Goal: Transaction & Acquisition: Purchase product/service

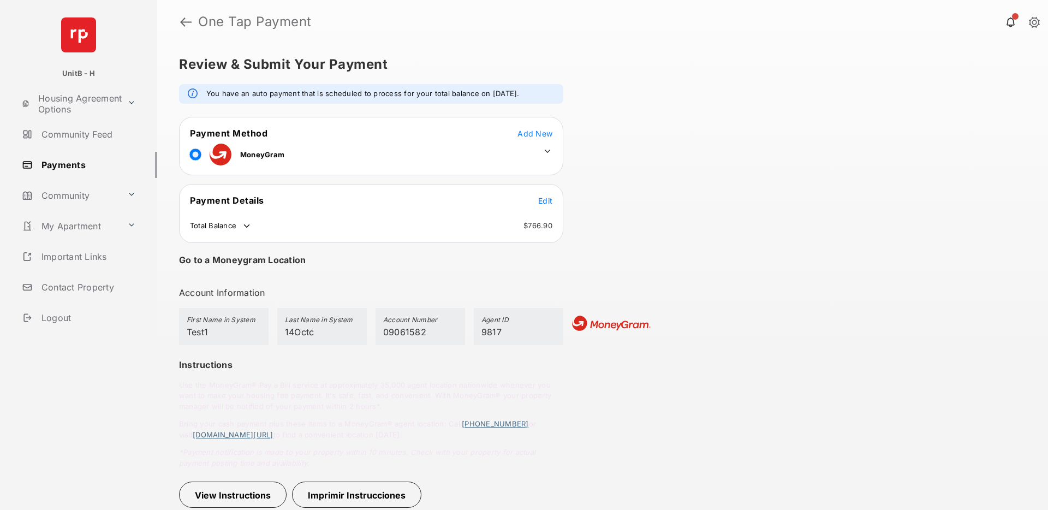
click at [543, 151] on icon at bounding box center [548, 151] width 10 height 10
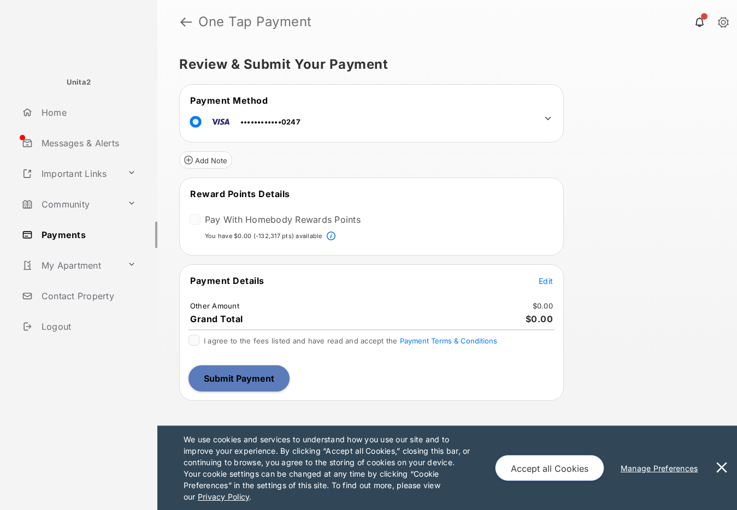
click at [545, 279] on span "Edit" at bounding box center [545, 280] width 14 height 9
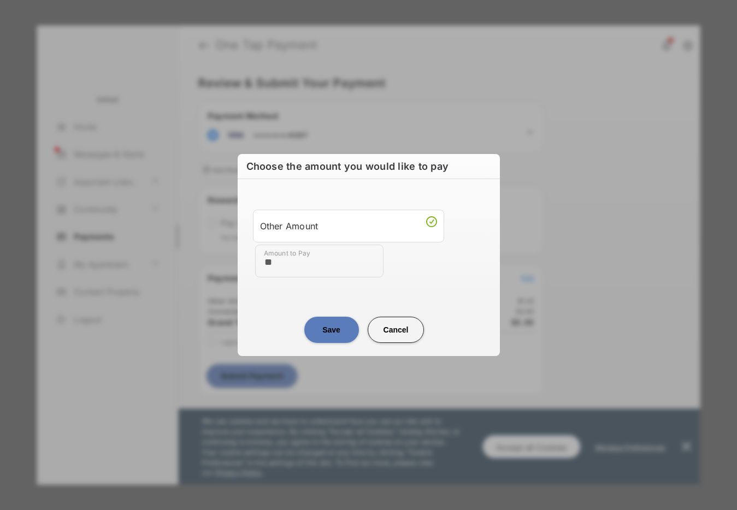
type input "**"
click at [281, 313] on center "Save Cancel" at bounding box center [369, 325] width 236 height 35
click at [331, 337] on button "Save" at bounding box center [331, 330] width 55 height 26
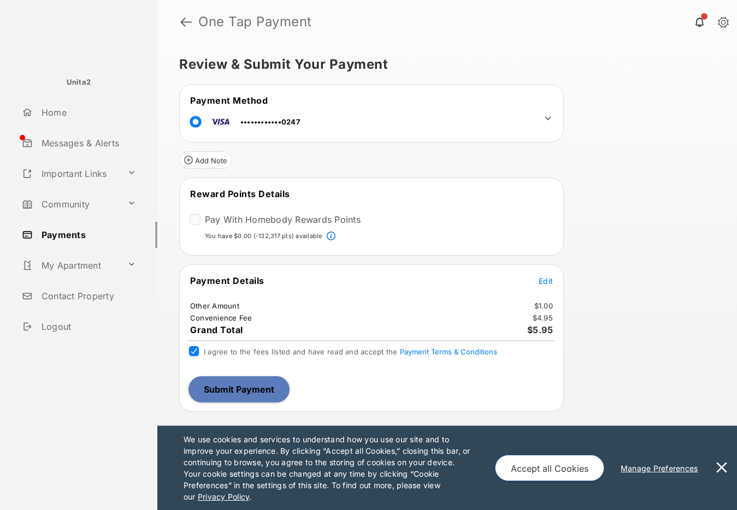
click at [261, 389] on button "Submit Payment" at bounding box center [238, 389] width 101 height 26
